Goal: Task Accomplishment & Management: Use online tool/utility

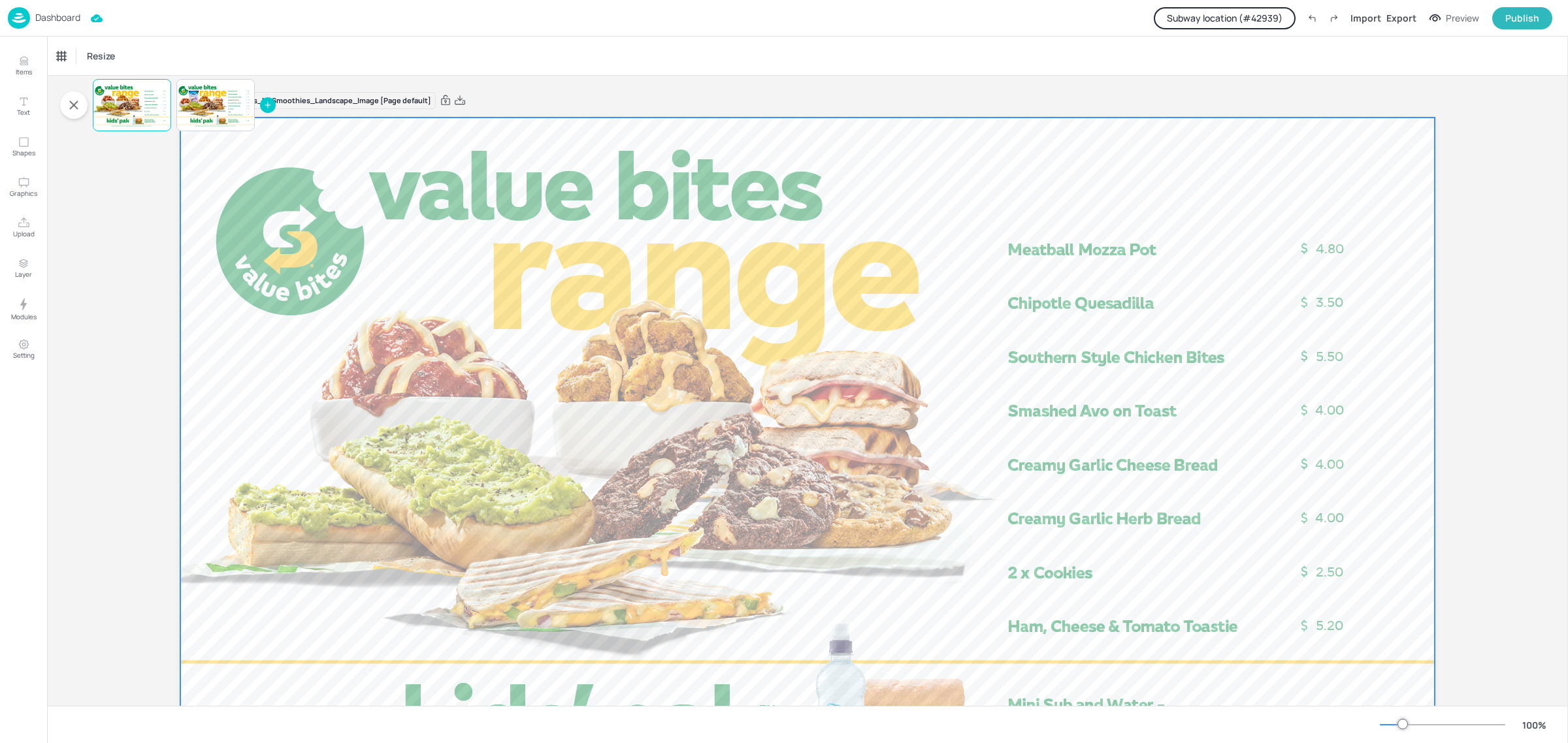
scroll to position [149, 0]
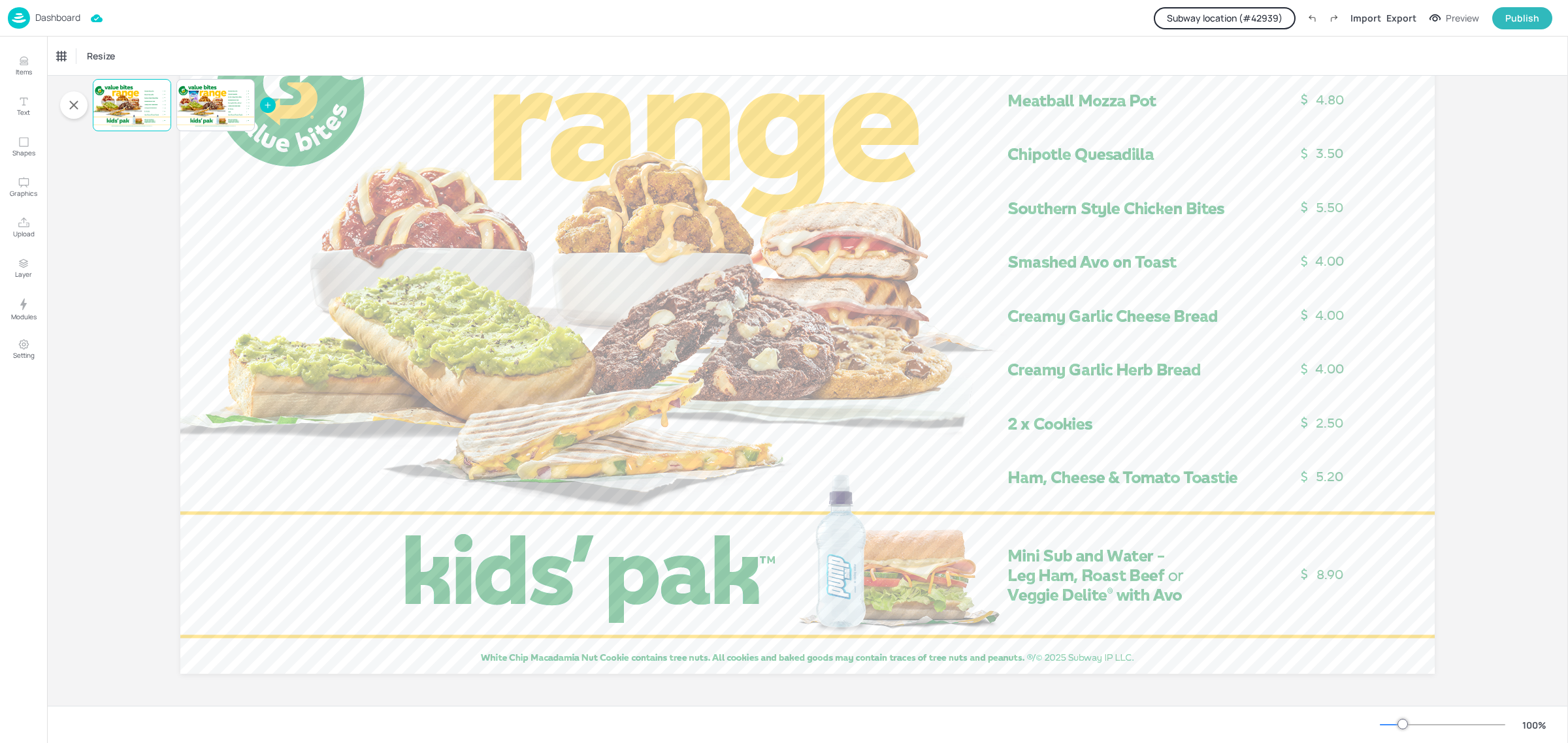
click at [23, 12] on img at bounding box center [18, 17] width 22 height 21
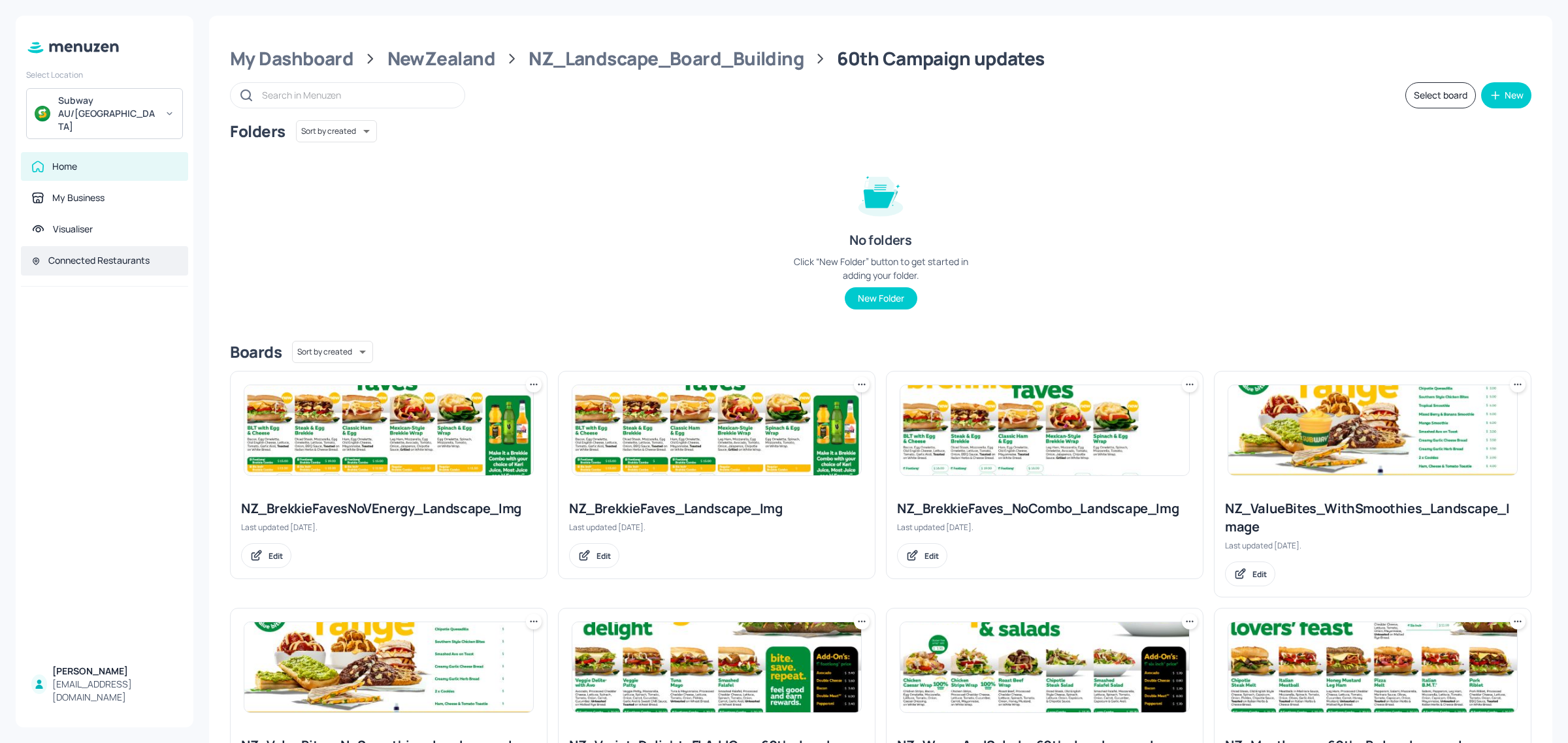
click at [76, 254] on div "Connected Restaurants" at bounding box center [99, 260] width 102 height 13
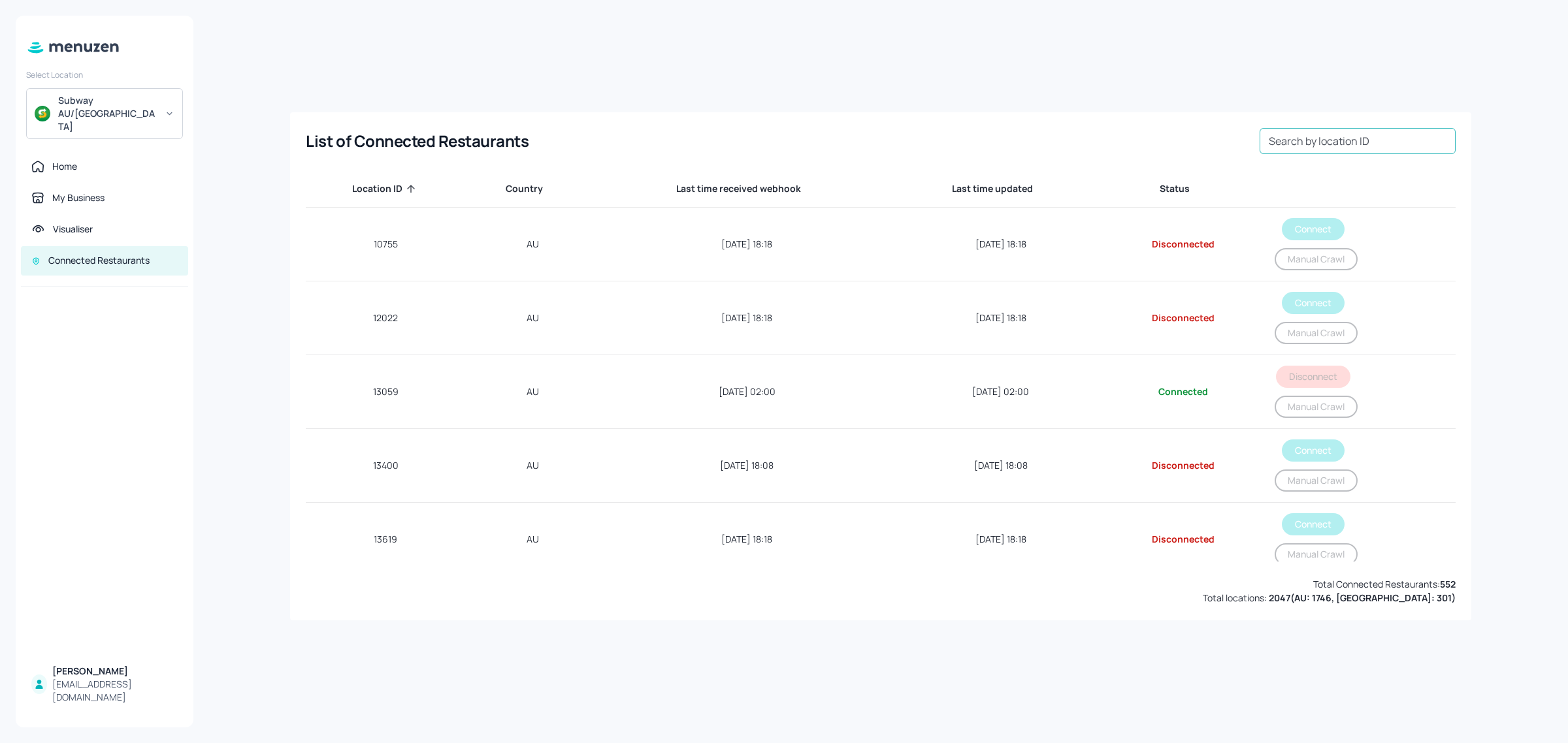
click at [1321, 143] on input "Search by location ID" at bounding box center [1358, 140] width 196 height 26
paste input "42939"
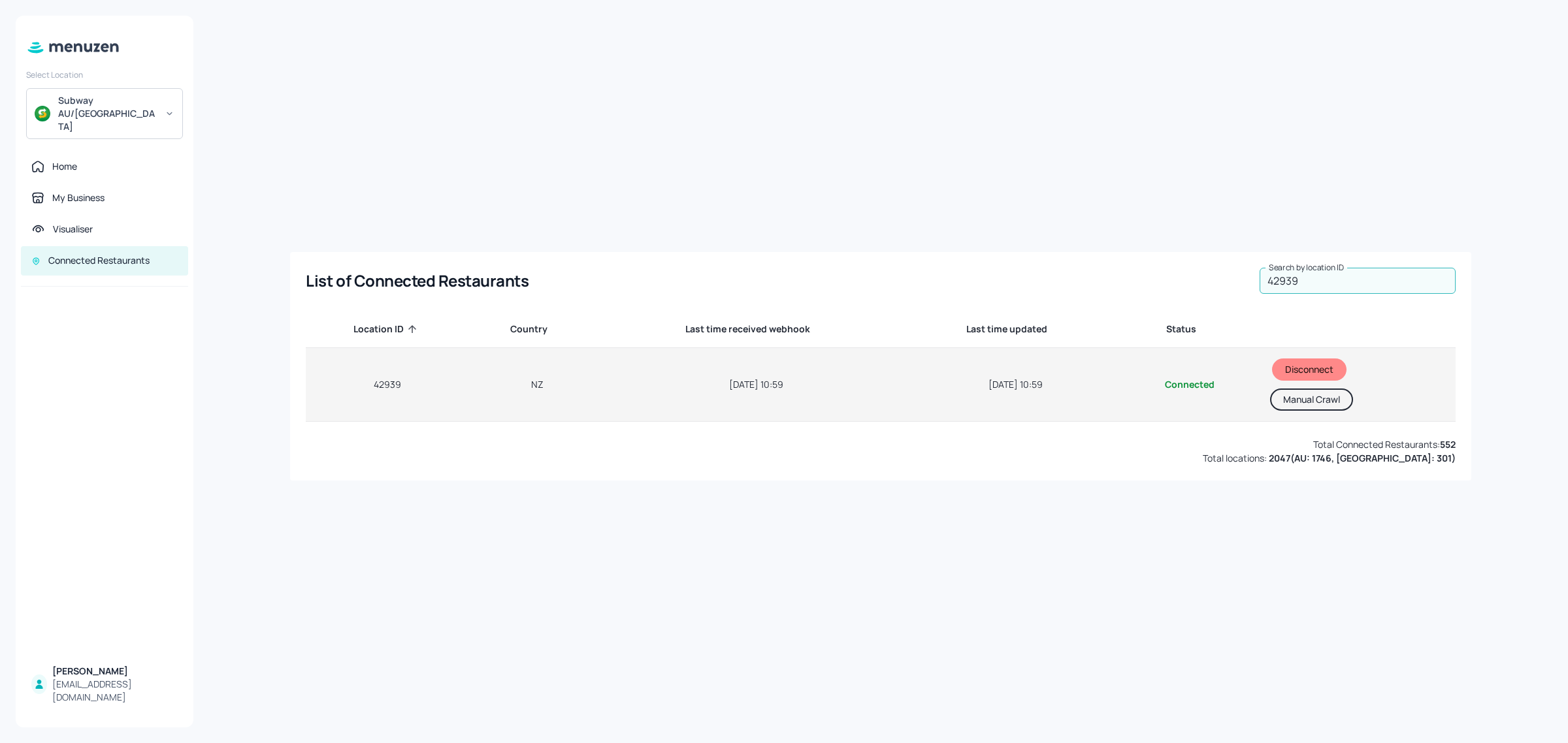
type input "42939"
click at [1289, 399] on button "Manual Crawl" at bounding box center [1312, 399] width 83 height 22
